Goal: Task Accomplishment & Management: Manage account settings

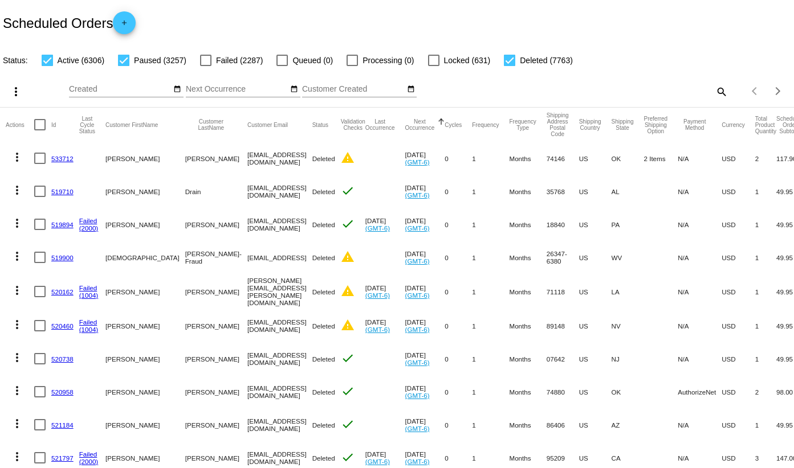
click at [714, 93] on mat-icon "search" at bounding box center [721, 92] width 14 height 18
click at [622, 88] on input "Search" at bounding box center [629, 89] width 198 height 9
paste input "Active"
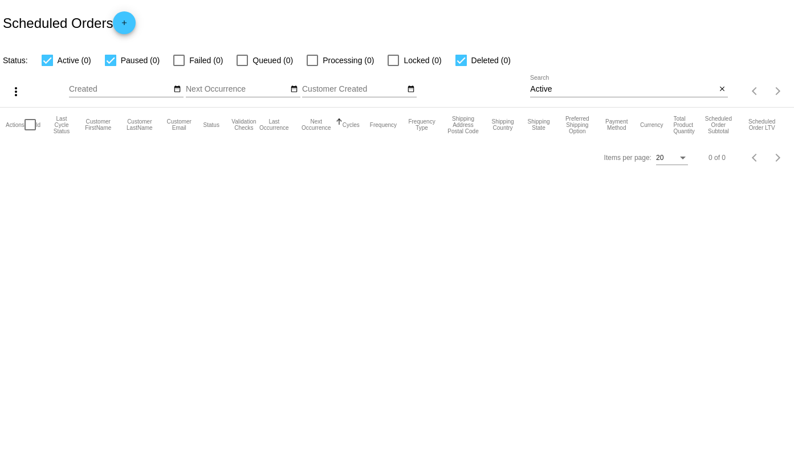
click at [553, 88] on input "Active" at bounding box center [623, 89] width 186 height 9
paste input "635164"
type input "635164"
click at [723, 86] on mat-icon "close" at bounding box center [722, 89] width 8 height 9
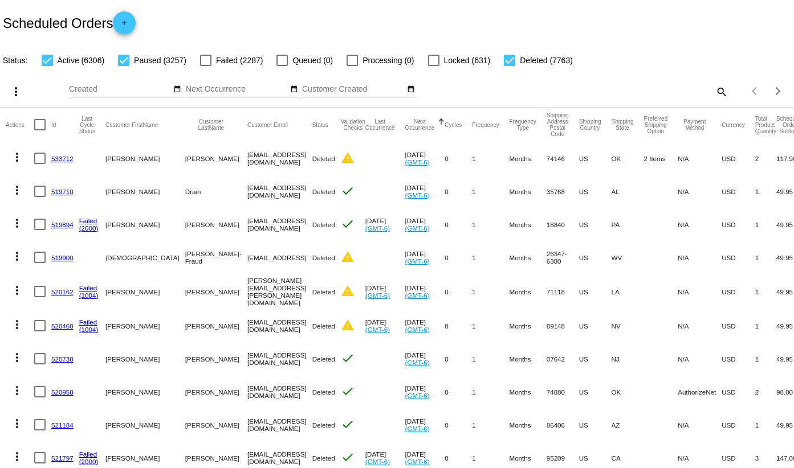
click at [714, 87] on mat-icon "search" at bounding box center [721, 92] width 14 height 18
click at [598, 92] on input "Search" at bounding box center [629, 89] width 198 height 9
paste input "719924"
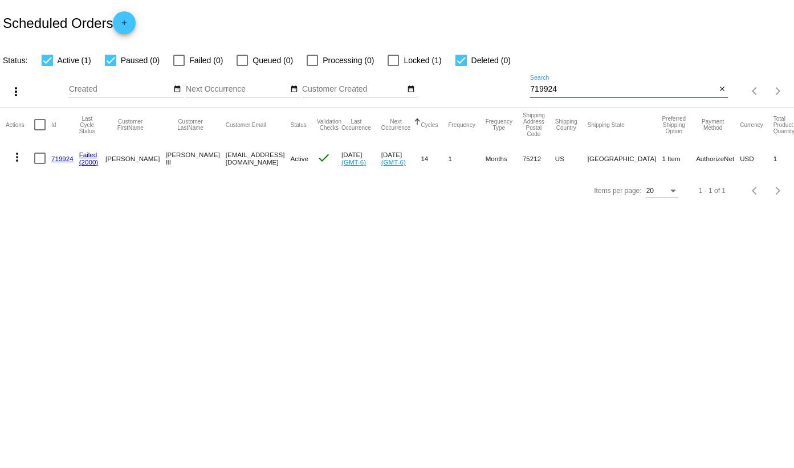
type input "719924"
click at [62, 156] on link "719924" at bounding box center [62, 158] width 22 height 7
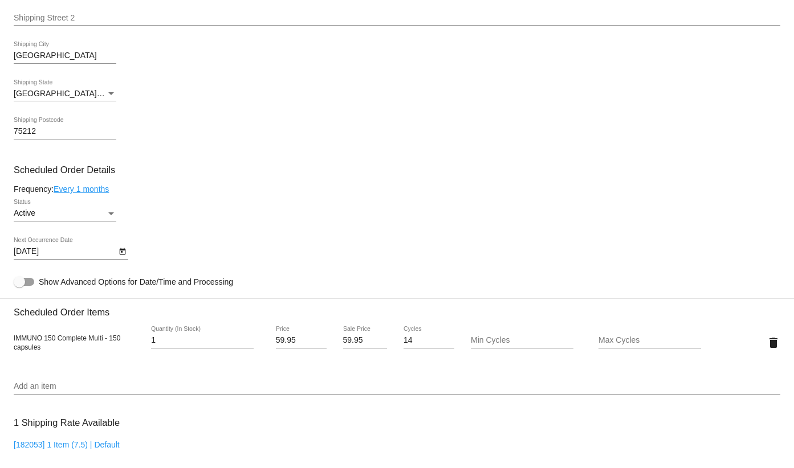
scroll to position [627, 0]
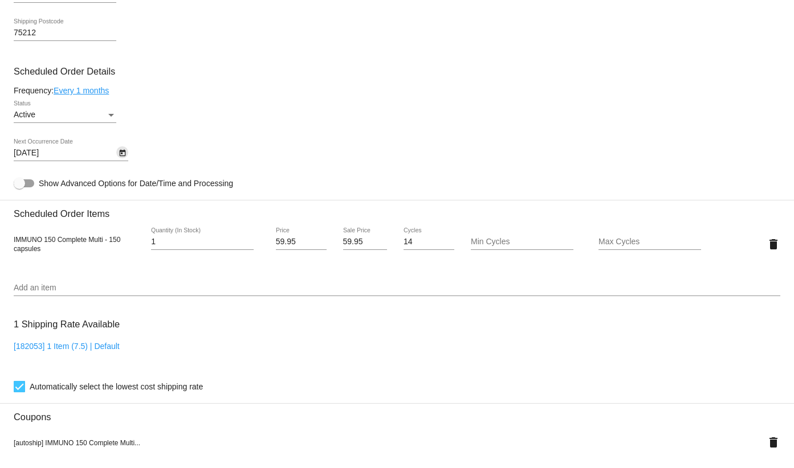
click at [121, 151] on icon "Open calendar" at bounding box center [122, 153] width 6 height 7
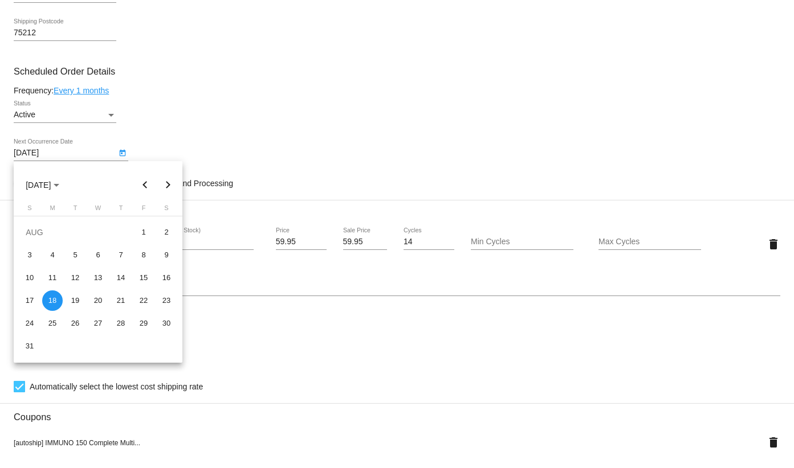
click at [168, 181] on button "Next month" at bounding box center [168, 185] width 23 height 23
click at [55, 346] on div "29" at bounding box center [52, 346] width 21 height 21
type input "[DATE]"
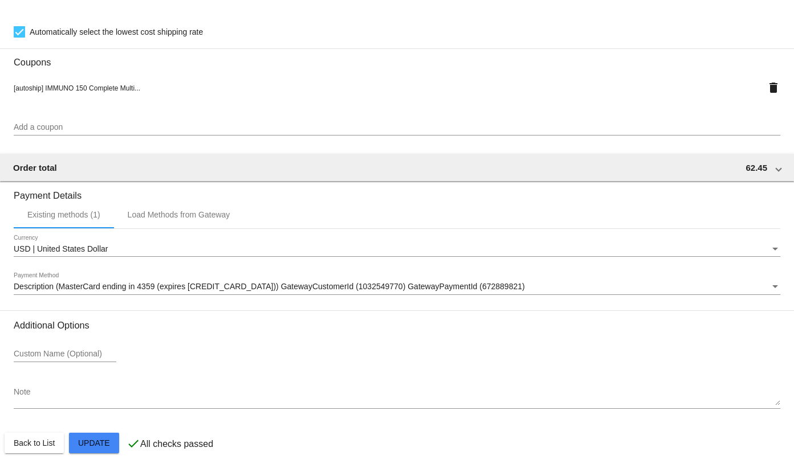
scroll to position [985, 0]
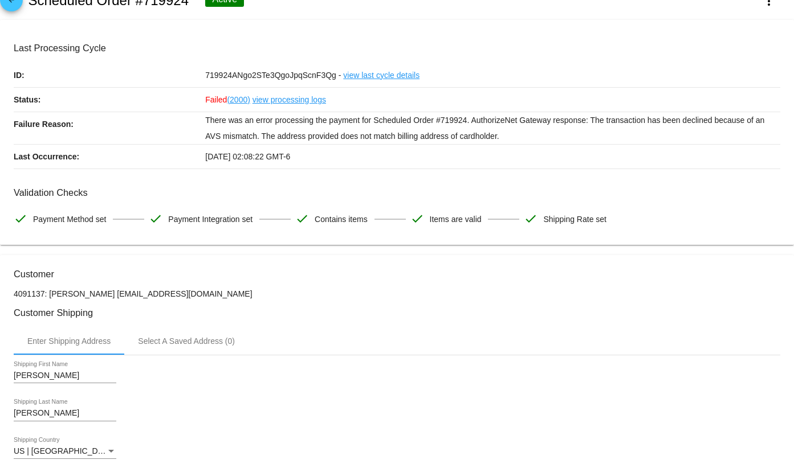
scroll to position [0, 0]
